Goal: Transaction & Acquisition: Obtain resource

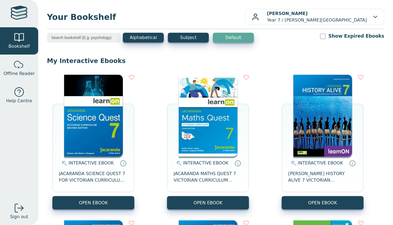
click at [109, 205] on button "OPEN EBOOK" at bounding box center [93, 202] width 82 height 13
click at [225, 201] on button "OPEN EBOOK" at bounding box center [208, 202] width 82 height 13
